Goal: Complete application form

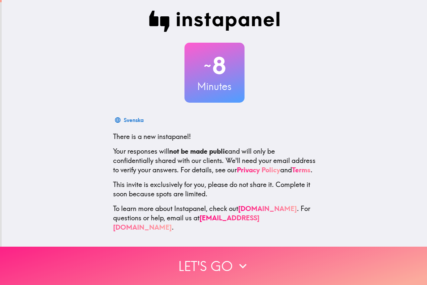
click at [206, 259] on button "Let's go" at bounding box center [213, 266] width 427 height 38
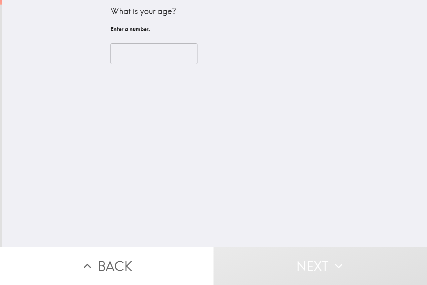
click at [132, 59] on input "number" at bounding box center [153, 53] width 87 height 21
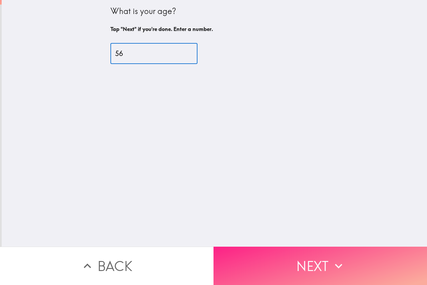
type input "56"
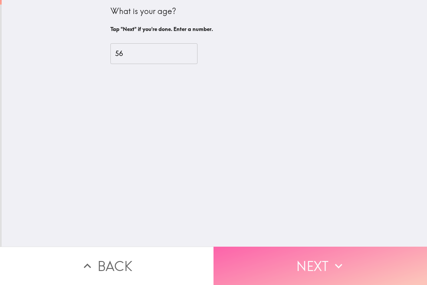
click at [258, 274] on button "Next" at bounding box center [321, 266] width 214 height 38
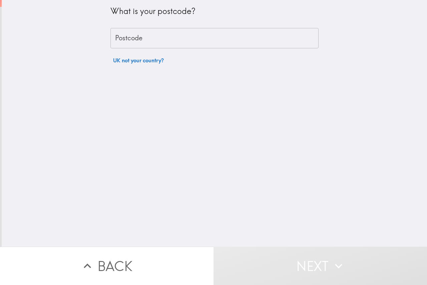
click at [154, 44] on input "Postcode" at bounding box center [214, 38] width 208 height 21
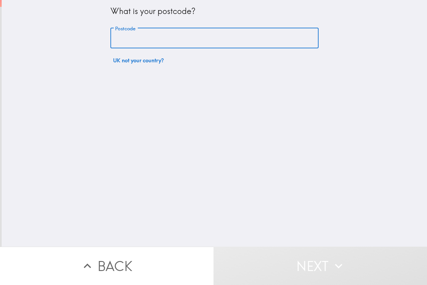
type input "BA14 7LU"
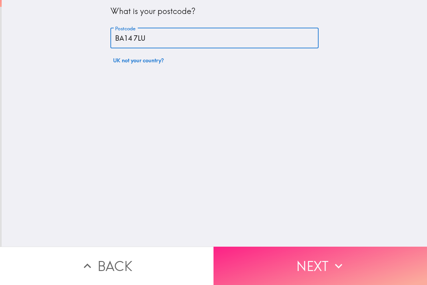
click at [278, 261] on button "Next" at bounding box center [321, 266] width 214 height 38
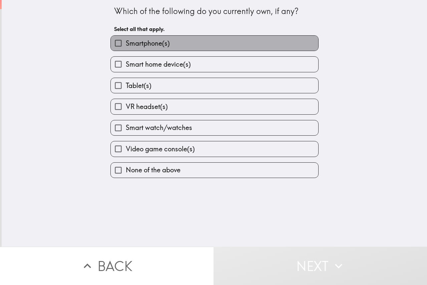
click at [159, 49] on label "Smartphone(s)" at bounding box center [215, 43] width 208 height 15
click at [126, 49] on input "Smartphone(s)" at bounding box center [118, 43] width 15 height 15
checkbox input "true"
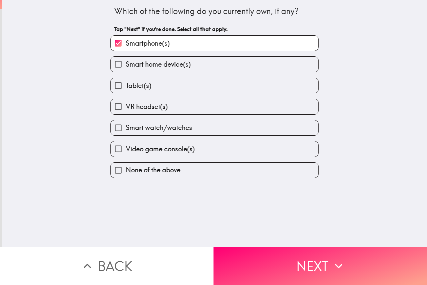
click at [176, 148] on span "Video game console(s)" at bounding box center [160, 148] width 69 height 9
click at [126, 148] on input "Video game console(s)" at bounding box center [118, 148] width 15 height 15
checkbox input "true"
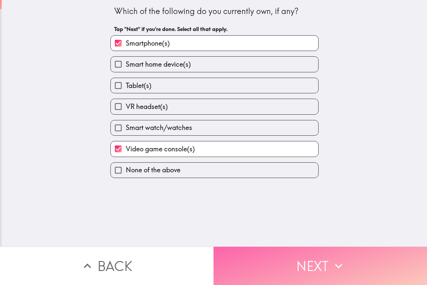
click at [302, 261] on button "Next" at bounding box center [321, 266] width 214 height 38
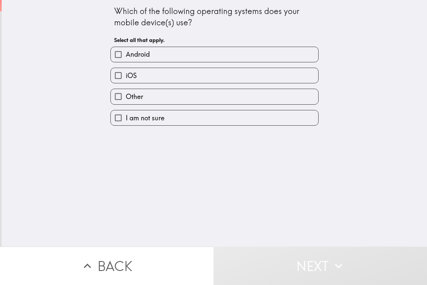
click at [178, 58] on label "Android" at bounding box center [215, 54] width 208 height 15
click at [126, 58] on input "Android" at bounding box center [118, 54] width 15 height 15
checkbox input "true"
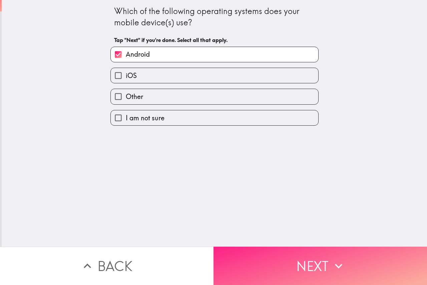
click at [282, 257] on button "Next" at bounding box center [321, 266] width 214 height 38
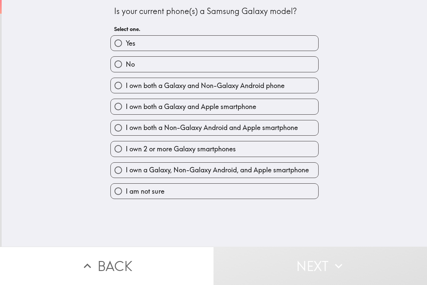
click at [151, 64] on label "No" at bounding box center [215, 64] width 208 height 15
click at [126, 64] on input "No" at bounding box center [118, 64] width 15 height 15
radio input "true"
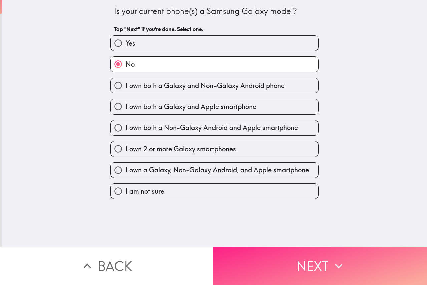
click at [280, 268] on button "Next" at bounding box center [321, 266] width 214 height 38
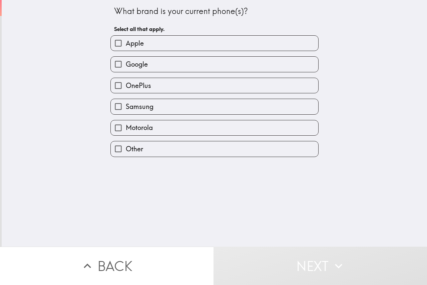
click at [171, 154] on label "Other" at bounding box center [215, 148] width 208 height 15
click at [126, 154] on input "Other" at bounding box center [118, 148] width 15 height 15
checkbox input "true"
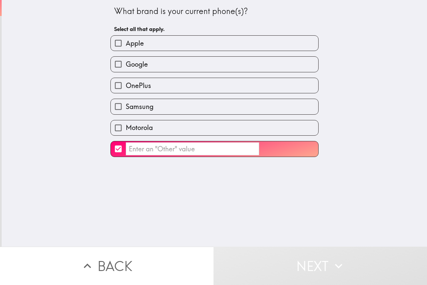
click at [144, 152] on input "​" at bounding box center [192, 148] width 133 height 13
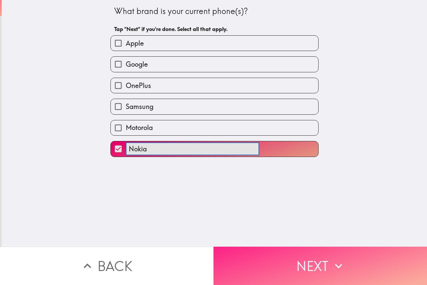
type input "Nokia"
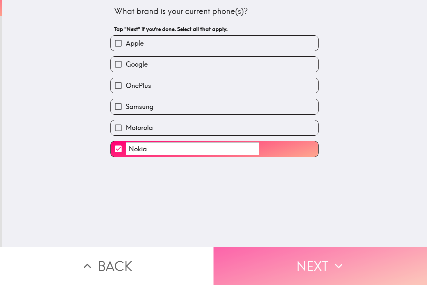
click at [260, 263] on button "Next" at bounding box center [321, 266] width 214 height 38
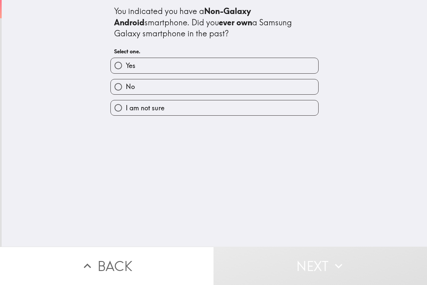
click at [193, 91] on label "No" at bounding box center [215, 86] width 208 height 15
click at [126, 91] on input "No" at bounding box center [118, 86] width 15 height 15
radio input "true"
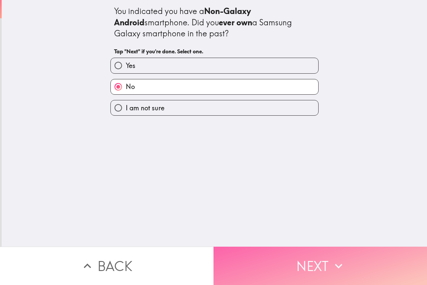
click at [308, 255] on button "Next" at bounding box center [321, 266] width 214 height 38
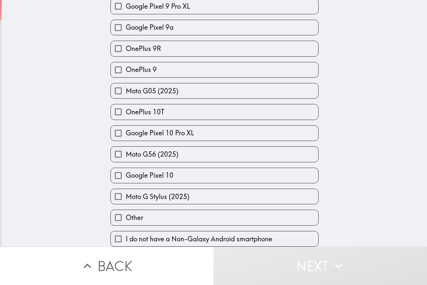
scroll to position [688, 0]
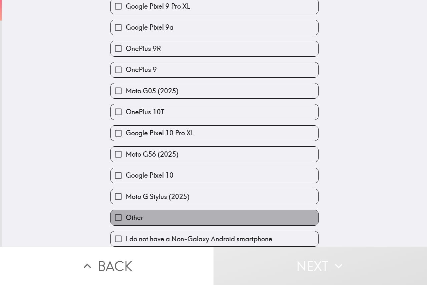
click at [184, 217] on label "Other" at bounding box center [215, 217] width 208 height 15
click at [126, 217] on input "Other" at bounding box center [118, 217] width 15 height 15
checkbox input "true"
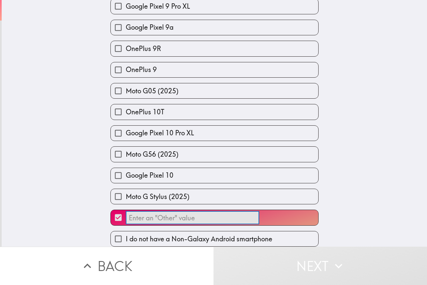
click at [178, 212] on input "​" at bounding box center [192, 218] width 133 height 13
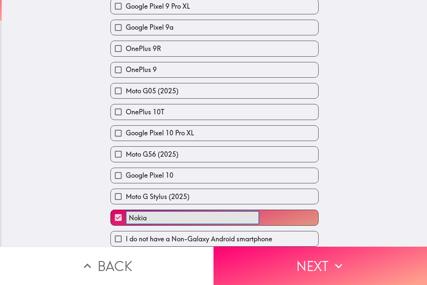
click at [111, 210] on button "Nokia ​" at bounding box center [215, 217] width 208 height 15
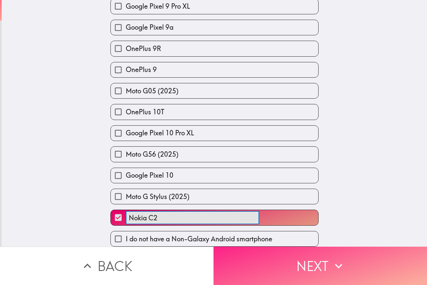
type input "Nokia C2"
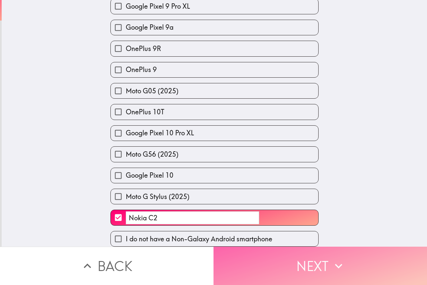
click at [273, 275] on button "Next" at bounding box center [321, 266] width 214 height 38
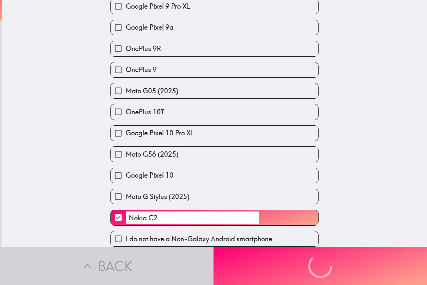
scroll to position [0, 0]
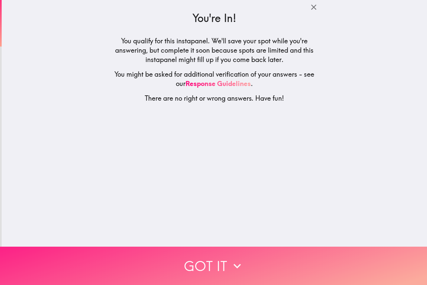
click at [201, 263] on button "Got it" at bounding box center [213, 266] width 427 height 38
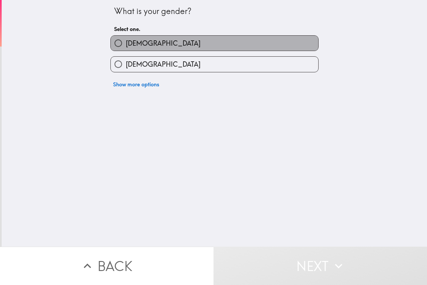
click at [165, 43] on label "[DEMOGRAPHIC_DATA]" at bounding box center [215, 43] width 208 height 15
click at [126, 43] on input "[DEMOGRAPHIC_DATA]" at bounding box center [118, 43] width 15 height 15
radio input "true"
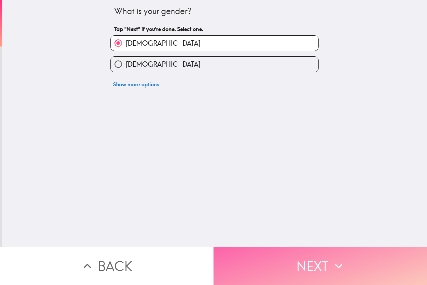
click at [272, 257] on button "Next" at bounding box center [321, 266] width 214 height 38
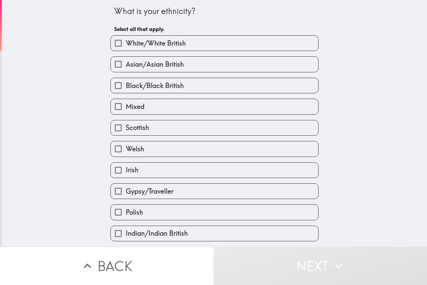
drag, startPoint x: 0, startPoint y: 0, endPoint x: 42, endPoint y: 145, distance: 151.3
click at [42, 145] on div "What is your ethnicity? Select all that apply. White/[DEMOGRAPHIC_DATA] Asian/A…" at bounding box center [214, 123] width 425 height 247
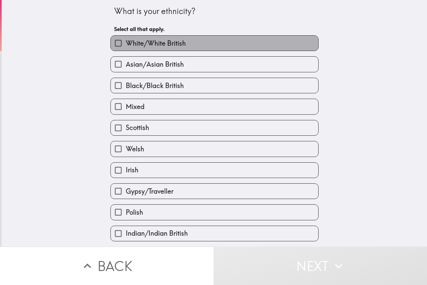
click at [138, 45] on span "White/White British" at bounding box center [156, 43] width 60 height 9
click at [126, 45] on input "White/White British" at bounding box center [118, 43] width 15 height 15
checkbox input "true"
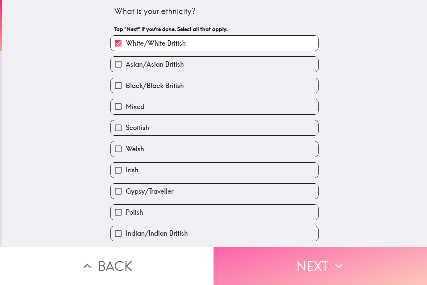
click at [256, 261] on button "Next" at bounding box center [321, 266] width 214 height 38
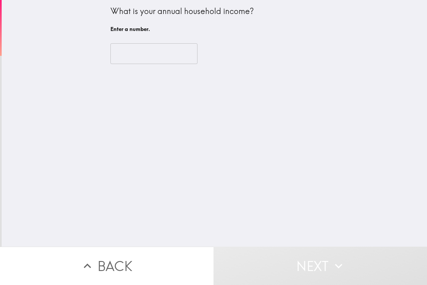
click at [129, 54] on input "number" at bounding box center [153, 53] width 87 height 21
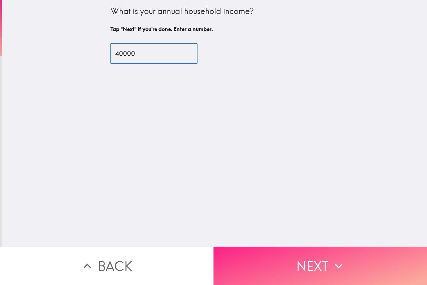
type input "40000"
click at [257, 258] on button "Next" at bounding box center [321, 266] width 214 height 38
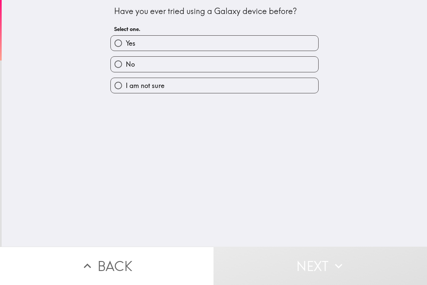
click at [166, 60] on label "No" at bounding box center [215, 64] width 208 height 15
click at [126, 60] on input "No" at bounding box center [118, 64] width 15 height 15
radio input "true"
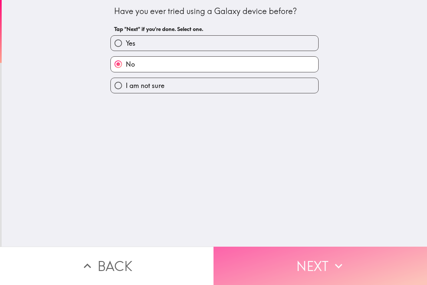
click at [277, 256] on button "Next" at bounding box center [321, 266] width 214 height 38
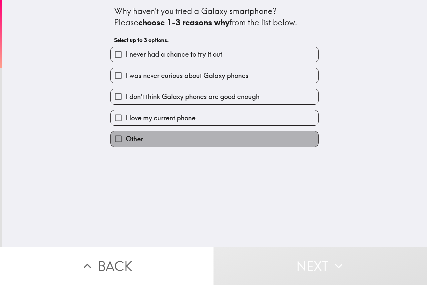
click at [183, 135] on label "Other" at bounding box center [215, 138] width 208 height 15
click at [126, 135] on input "Other" at bounding box center [118, 138] width 15 height 15
checkbox input "true"
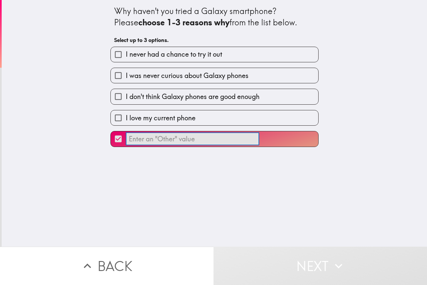
click at [180, 140] on input "​" at bounding box center [192, 139] width 133 height 13
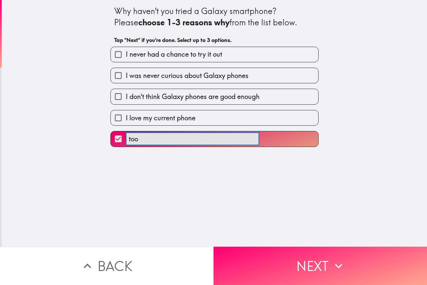
click at [111, 131] on button "too ​" at bounding box center [215, 138] width 208 height 15
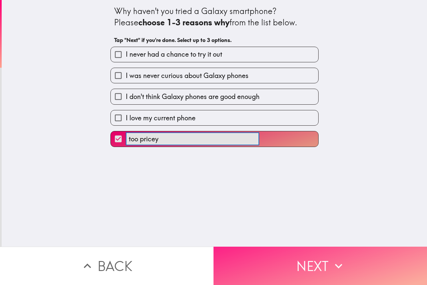
type input "too pricey"
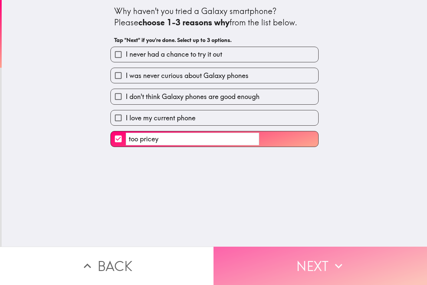
click at [298, 255] on button "Next" at bounding box center [321, 266] width 214 height 38
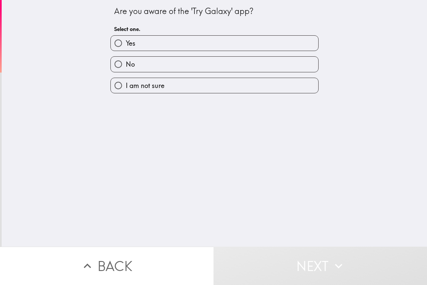
click at [167, 68] on label "No" at bounding box center [215, 64] width 208 height 15
click at [126, 68] on input "No" at bounding box center [118, 64] width 15 height 15
radio input "true"
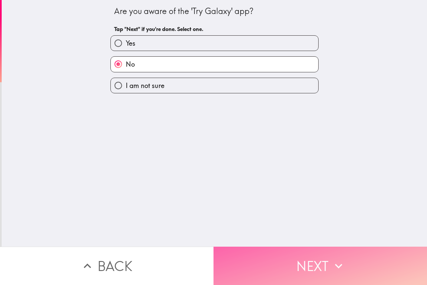
click at [279, 257] on button "Next" at bounding box center [321, 266] width 214 height 38
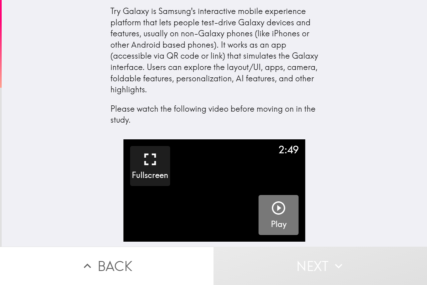
click at [275, 208] on icon "button" at bounding box center [278, 208] width 13 height 13
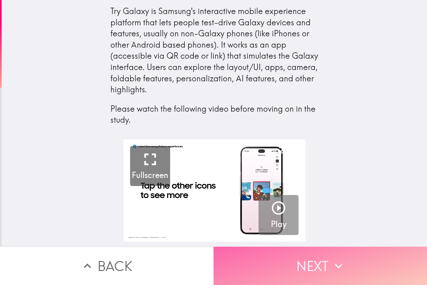
click at [308, 259] on button "Next" at bounding box center [321, 266] width 214 height 38
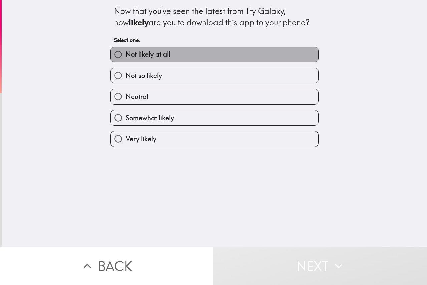
click at [221, 53] on label "Not likely at all" at bounding box center [215, 54] width 208 height 15
click at [126, 53] on input "Not likely at all" at bounding box center [118, 54] width 15 height 15
radio input "true"
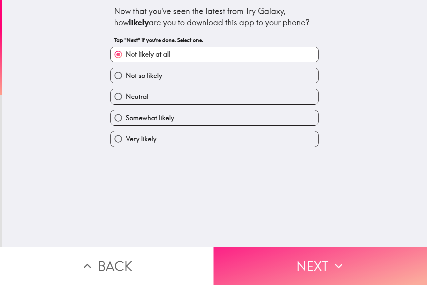
click at [295, 258] on button "Next" at bounding box center [321, 266] width 214 height 38
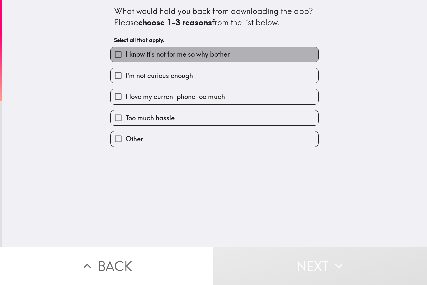
click at [208, 54] on span "I know it's not for me so why bother" at bounding box center [178, 54] width 104 height 9
click at [126, 54] on input "I know it's not for me so why bother" at bounding box center [118, 54] width 15 height 15
checkbox input "true"
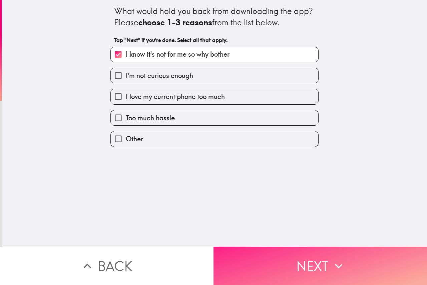
click at [306, 260] on button "Next" at bounding box center [321, 266] width 214 height 38
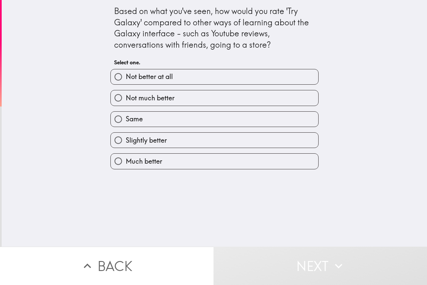
click at [225, 144] on label "Slightly better" at bounding box center [215, 140] width 208 height 15
click at [126, 144] on input "Slightly better" at bounding box center [118, 140] width 15 height 15
radio input "true"
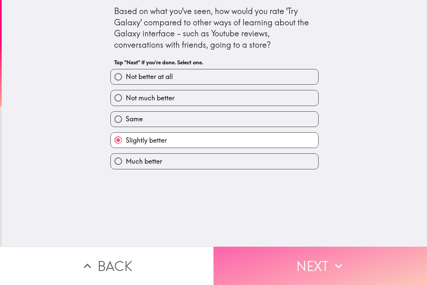
click at [282, 259] on button "Next" at bounding box center [321, 266] width 214 height 38
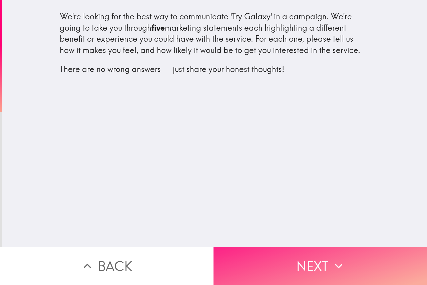
click at [288, 259] on button "Next" at bounding box center [321, 266] width 214 height 38
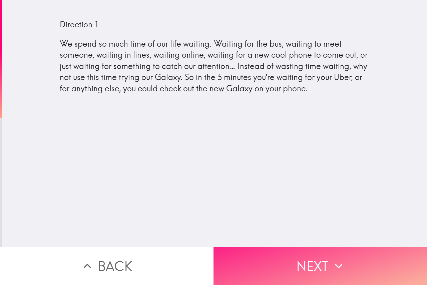
click at [289, 257] on button "Next" at bounding box center [321, 266] width 214 height 38
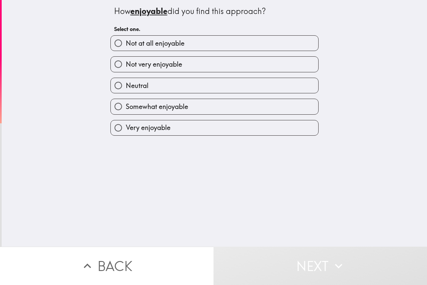
click at [209, 71] on label "Not very enjoyable" at bounding box center [215, 64] width 208 height 15
click at [126, 71] on input "Not very enjoyable" at bounding box center [118, 64] width 15 height 15
radio input "true"
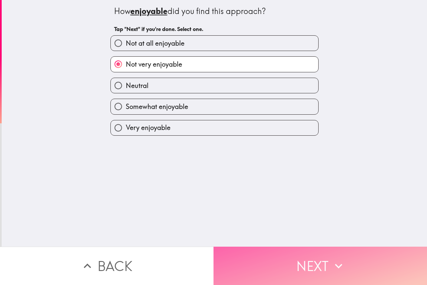
click at [296, 256] on button "Next" at bounding box center [321, 266] width 214 height 38
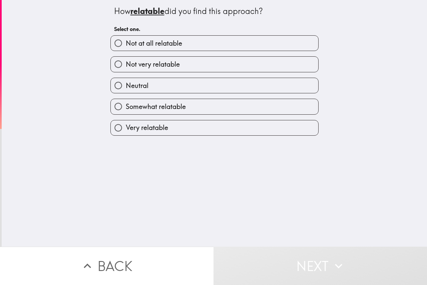
click at [202, 68] on label "Not very relatable" at bounding box center [215, 64] width 208 height 15
click at [126, 68] on input "Not very relatable" at bounding box center [118, 64] width 15 height 15
radio input "true"
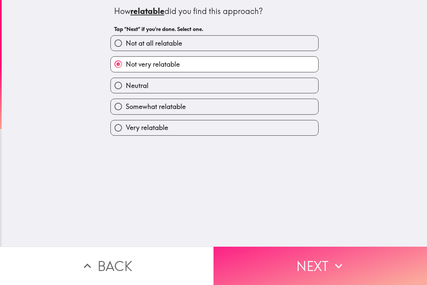
click at [282, 253] on button "Next" at bounding box center [321, 266] width 214 height 38
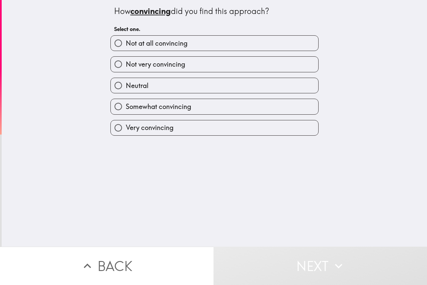
click at [211, 80] on label "Neutral" at bounding box center [215, 85] width 208 height 15
click at [126, 80] on input "Neutral" at bounding box center [118, 85] width 15 height 15
radio input "true"
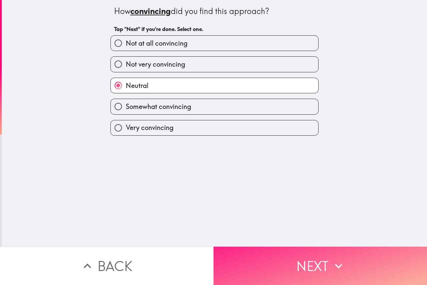
click at [274, 252] on button "Next" at bounding box center [321, 266] width 214 height 38
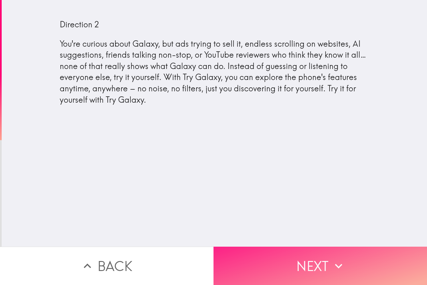
click at [294, 266] on button "Next" at bounding box center [321, 266] width 214 height 38
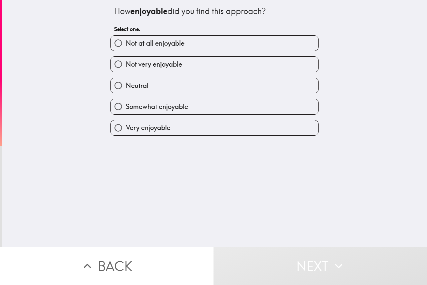
click at [214, 109] on label "Somewhat enjoyable" at bounding box center [215, 106] width 208 height 15
click at [126, 109] on input "Somewhat enjoyable" at bounding box center [118, 106] width 15 height 15
radio input "true"
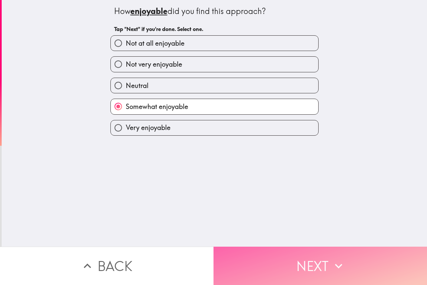
click at [291, 247] on button "Next" at bounding box center [321, 266] width 214 height 38
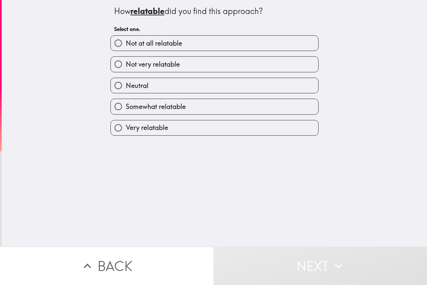
click at [208, 101] on label "Somewhat relatable" at bounding box center [215, 106] width 208 height 15
click at [126, 101] on input "Somewhat relatable" at bounding box center [118, 106] width 15 height 15
radio input "true"
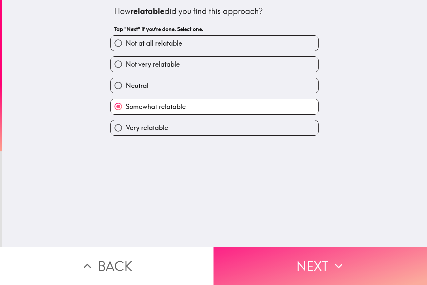
click at [286, 249] on button "Next" at bounding box center [321, 266] width 214 height 38
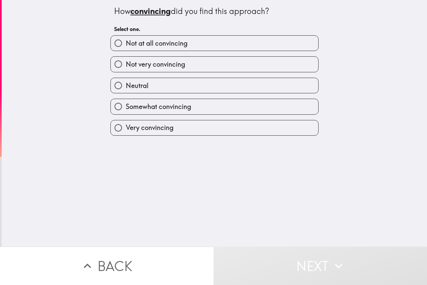
click at [230, 101] on label "Somewhat convincing" at bounding box center [215, 106] width 208 height 15
click at [126, 101] on input "Somewhat convincing" at bounding box center [118, 106] width 15 height 15
radio input "true"
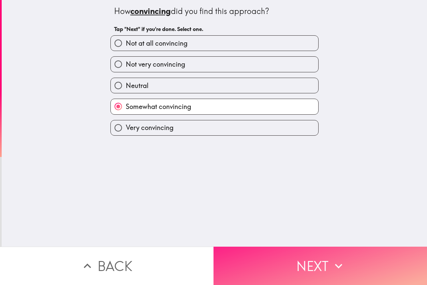
click at [290, 257] on button "Next" at bounding box center [321, 266] width 214 height 38
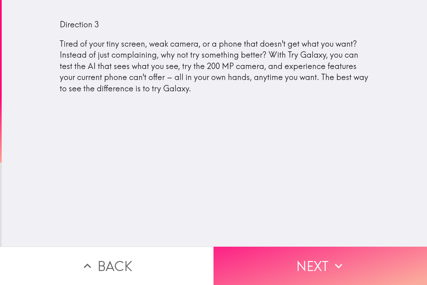
click at [297, 253] on button "Next" at bounding box center [321, 266] width 214 height 38
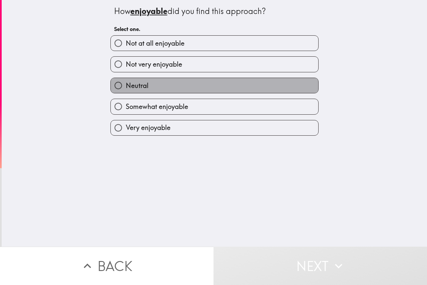
click at [198, 85] on label "Neutral" at bounding box center [215, 85] width 208 height 15
click at [126, 85] on input "Neutral" at bounding box center [118, 85] width 15 height 15
radio input "true"
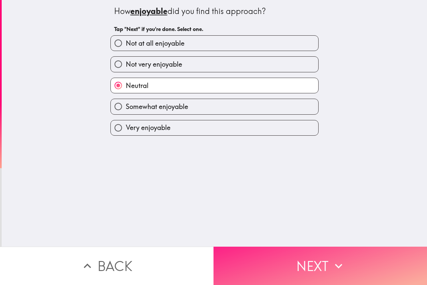
click at [272, 252] on button "Next" at bounding box center [321, 266] width 214 height 38
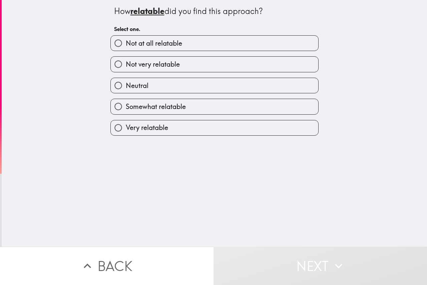
click at [191, 62] on label "Not very relatable" at bounding box center [215, 64] width 208 height 15
click at [126, 62] on input "Not very relatable" at bounding box center [118, 64] width 15 height 15
radio input "true"
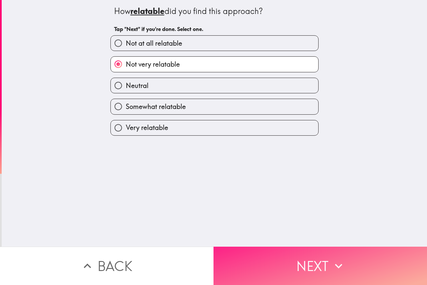
click at [265, 251] on button "Next" at bounding box center [321, 266] width 214 height 38
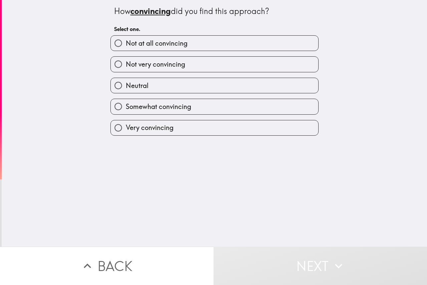
click at [197, 69] on label "Not very convincing" at bounding box center [215, 64] width 208 height 15
click at [126, 69] on input "Not very convincing" at bounding box center [118, 64] width 15 height 15
radio input "true"
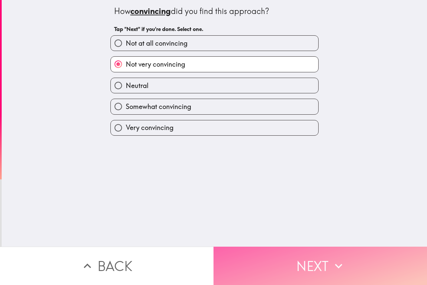
click at [291, 252] on button "Next" at bounding box center [321, 266] width 214 height 38
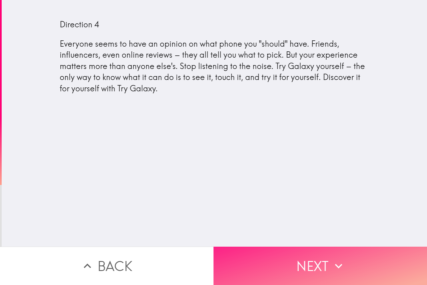
click at [289, 255] on button "Next" at bounding box center [321, 266] width 214 height 38
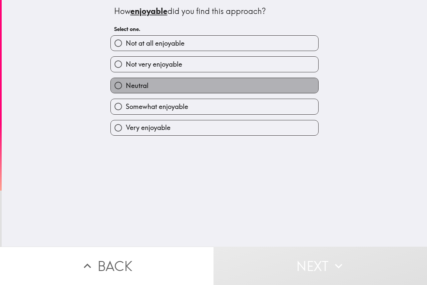
click at [201, 91] on label "Neutral" at bounding box center [215, 85] width 208 height 15
click at [126, 91] on input "Neutral" at bounding box center [118, 85] width 15 height 15
radio input "true"
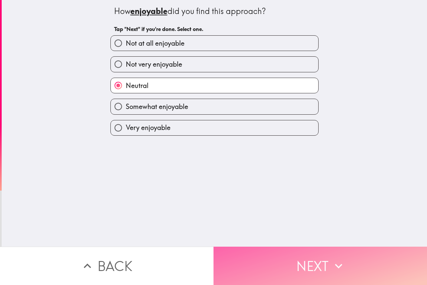
click at [270, 252] on button "Next" at bounding box center [321, 266] width 214 height 38
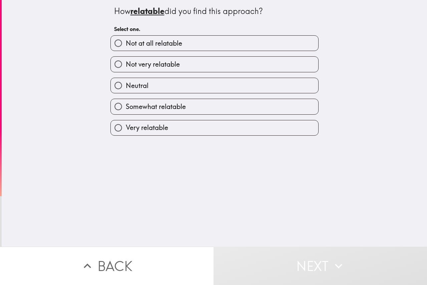
click at [186, 90] on label "Neutral" at bounding box center [215, 85] width 208 height 15
click at [126, 90] on input "Neutral" at bounding box center [118, 85] width 15 height 15
radio input "true"
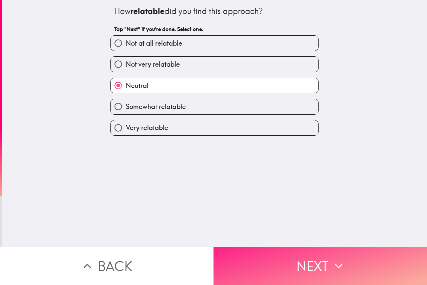
click at [272, 258] on button "Next" at bounding box center [321, 266] width 214 height 38
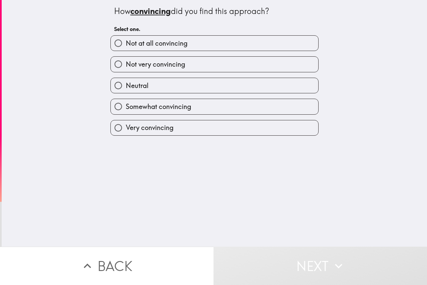
click at [203, 106] on label "Somewhat convincing" at bounding box center [215, 106] width 208 height 15
click at [126, 106] on input "Somewhat convincing" at bounding box center [118, 106] width 15 height 15
radio input "true"
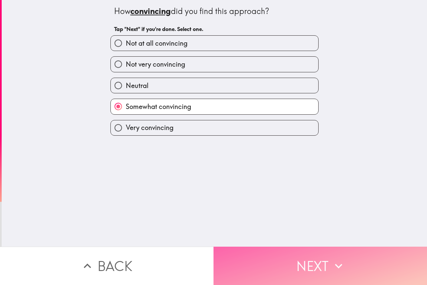
click at [270, 251] on button "Next" at bounding box center [321, 266] width 214 height 38
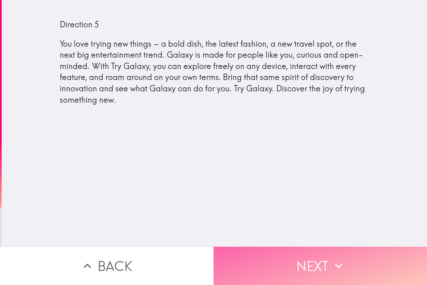
click at [293, 253] on button "Next" at bounding box center [321, 266] width 214 height 38
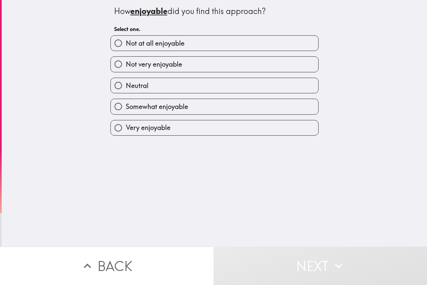
click at [201, 105] on label "Somewhat enjoyable" at bounding box center [215, 106] width 208 height 15
click at [126, 105] on input "Somewhat enjoyable" at bounding box center [118, 106] width 15 height 15
radio input "true"
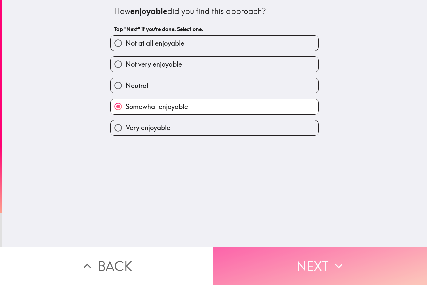
click at [278, 250] on button "Next" at bounding box center [321, 266] width 214 height 38
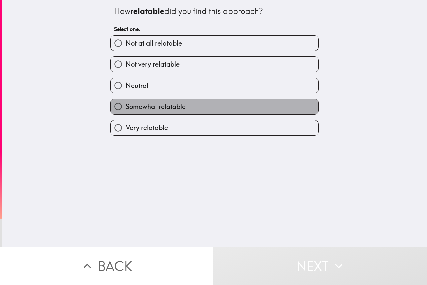
click at [200, 111] on label "Somewhat relatable" at bounding box center [215, 106] width 208 height 15
click at [126, 111] on input "Somewhat relatable" at bounding box center [118, 106] width 15 height 15
radio input "true"
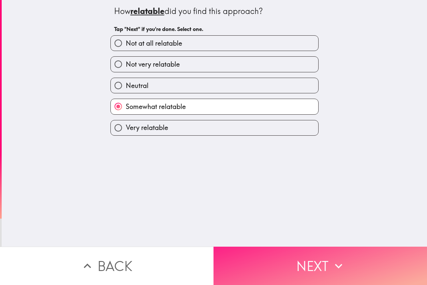
click at [274, 255] on button "Next" at bounding box center [321, 266] width 214 height 38
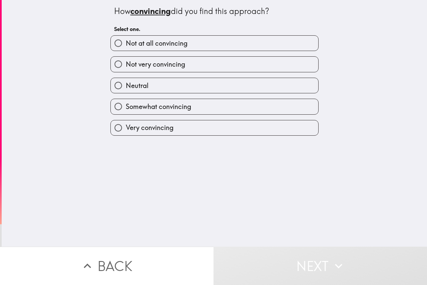
click at [214, 108] on label "Somewhat convincing" at bounding box center [215, 106] width 208 height 15
click at [126, 108] on input "Somewhat convincing" at bounding box center [118, 106] width 15 height 15
radio input "true"
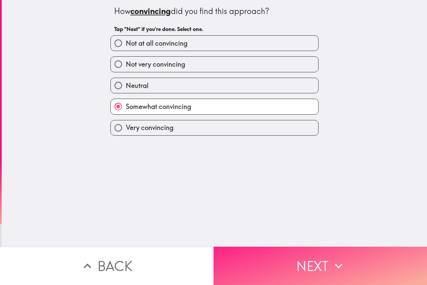
click at [283, 254] on button "Next" at bounding box center [321, 266] width 214 height 38
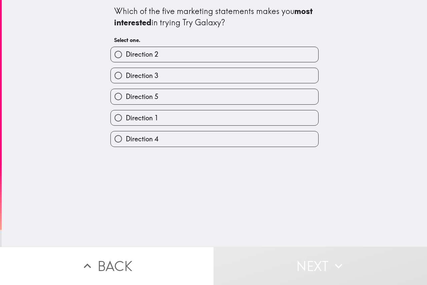
click at [142, 53] on span "Direction 2" at bounding box center [142, 54] width 33 height 9
click at [126, 53] on input "Direction 2" at bounding box center [118, 54] width 15 height 15
radio input "true"
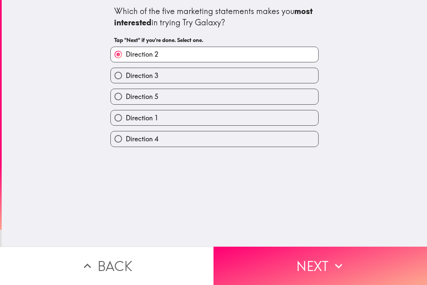
click at [114, 52] on input "Direction 2" at bounding box center [118, 54] width 15 height 15
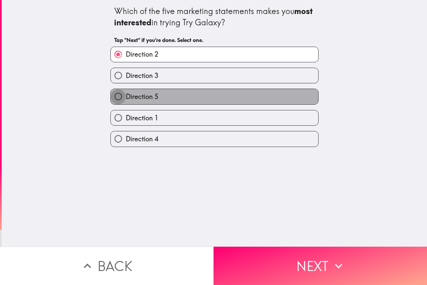
click at [114, 91] on input "Direction 5" at bounding box center [118, 96] width 15 height 15
radio input "true"
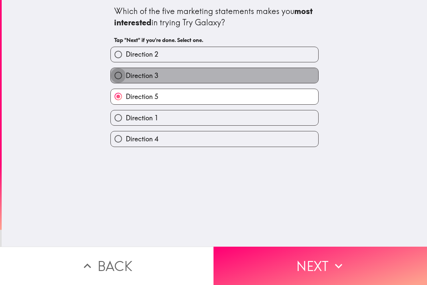
click at [111, 77] on input "Direction 3" at bounding box center [118, 75] width 15 height 15
radio input "true"
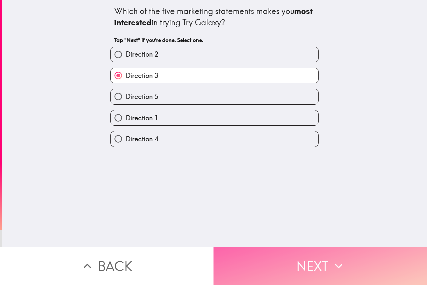
click at [294, 253] on button "Next" at bounding box center [321, 266] width 214 height 38
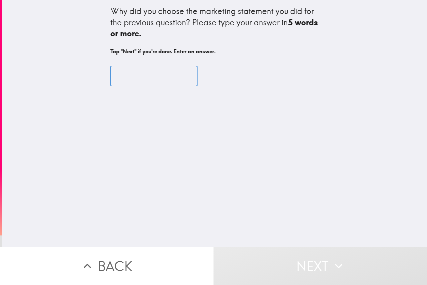
click at [150, 79] on input "text" at bounding box center [153, 76] width 87 height 21
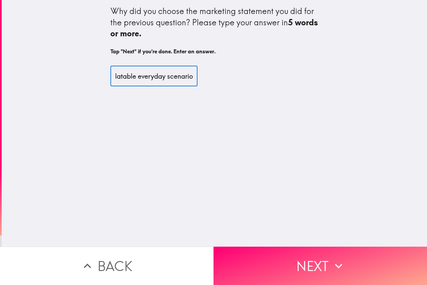
scroll to position [0, 31]
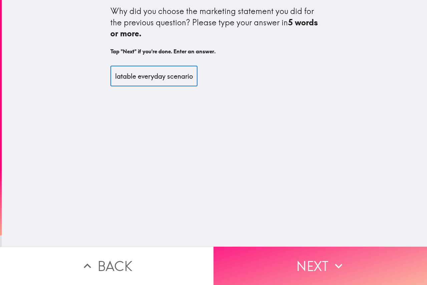
type input "more relatable everyday scenario"
click at [299, 252] on button "Next" at bounding box center [321, 266] width 214 height 38
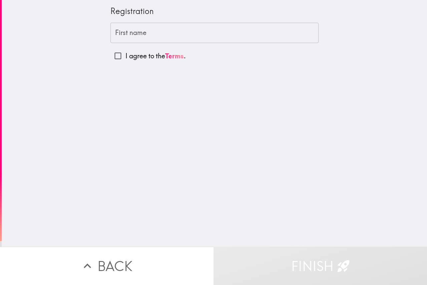
click at [149, 37] on input "First name" at bounding box center [214, 33] width 208 height 21
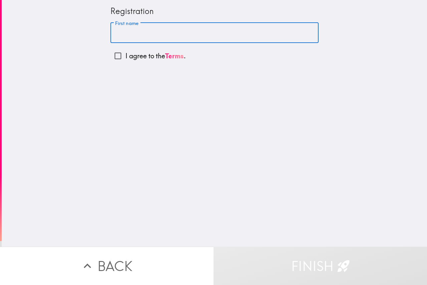
type input "[PERSON_NAME]"
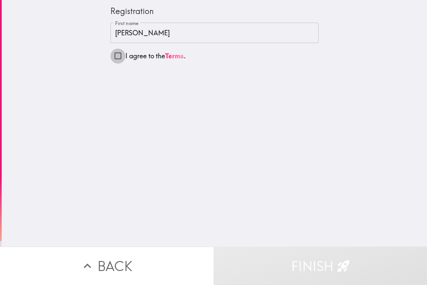
click at [112, 57] on input "I agree to the Terms ." at bounding box center [117, 55] width 15 height 15
checkbox input "true"
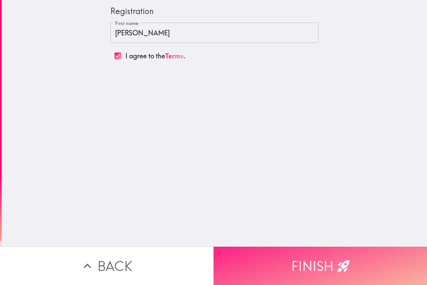
click at [276, 256] on button "Finish" at bounding box center [321, 266] width 214 height 38
